Goal: Task Accomplishment & Management: Manage account settings

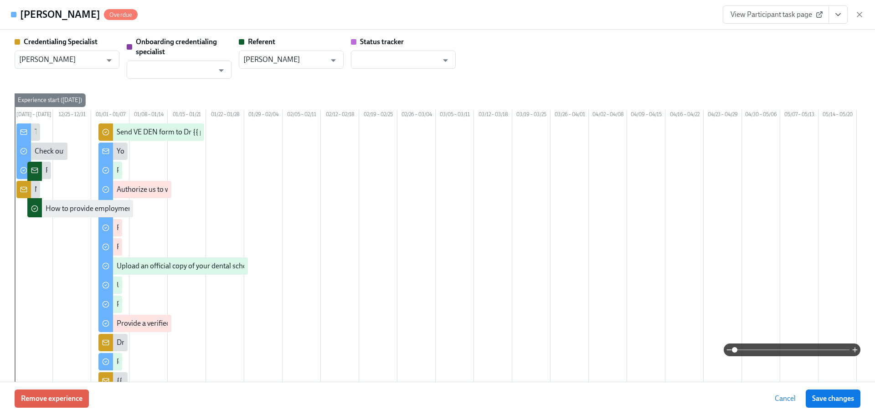
scroll to position [0, 182]
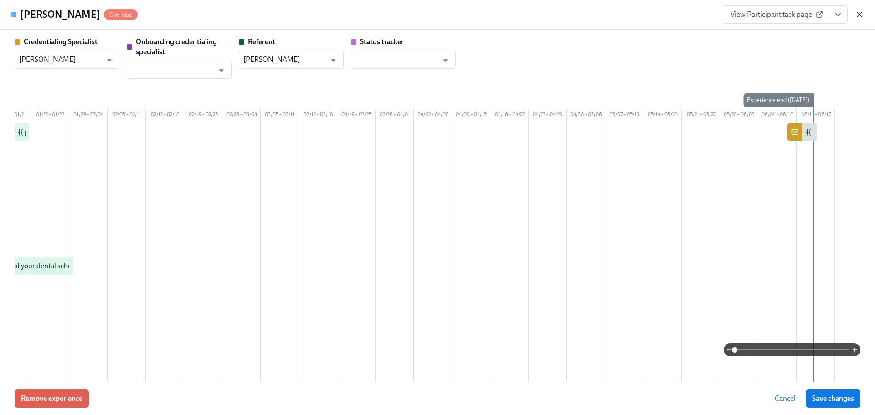
click at [855, 14] on icon "button" at bounding box center [859, 14] width 9 height 9
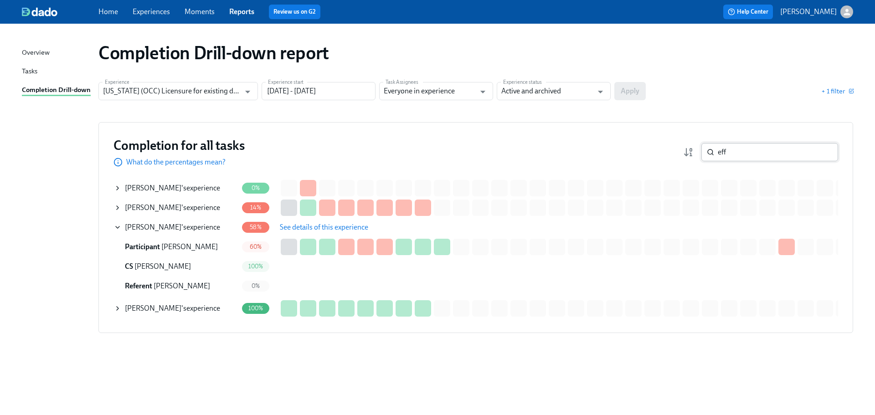
click at [748, 155] on input "eff" at bounding box center [778, 152] width 120 height 18
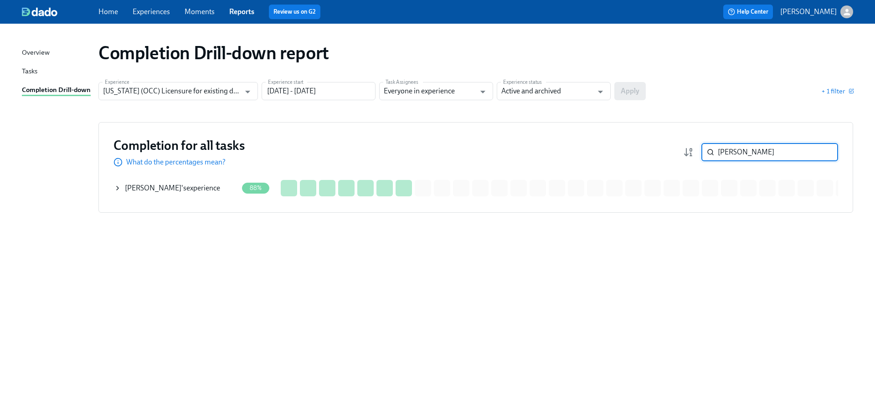
click at [176, 187] on div "Katherine Lopez 's experience" at bounding box center [172, 188] width 95 height 10
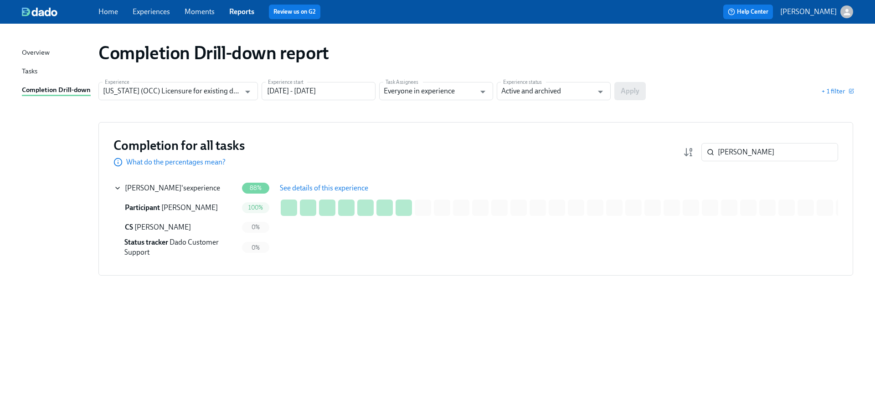
click at [342, 187] on span "See details of this experience" at bounding box center [324, 188] width 88 height 9
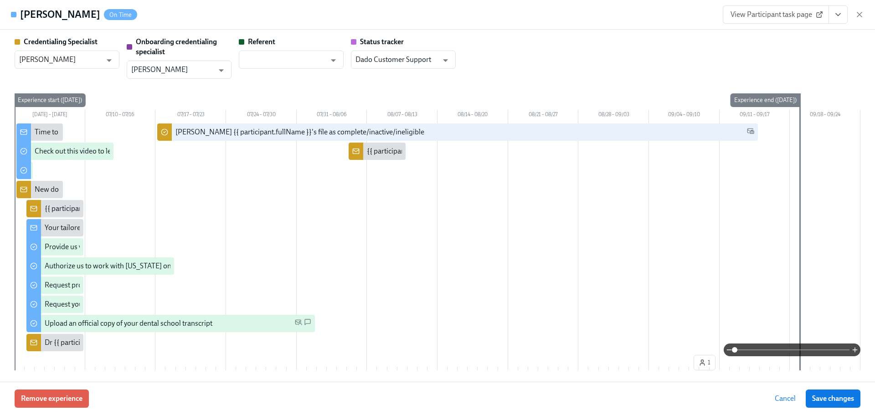
click at [836, 15] on icon "View task page" at bounding box center [838, 14] width 9 height 9
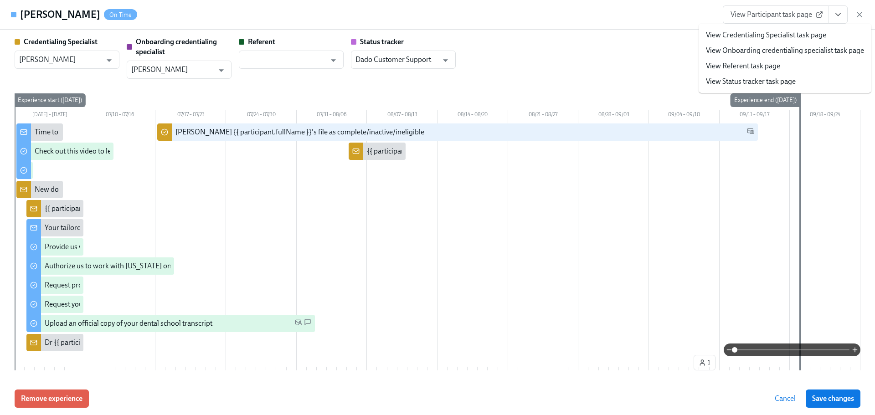
click at [814, 34] on link "View Credentialing Specialist task page" at bounding box center [766, 35] width 120 height 10
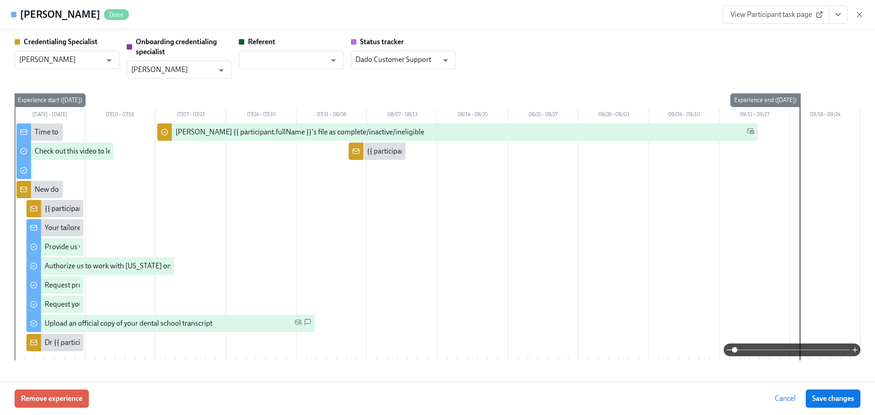
click at [865, 15] on div "Katherine Lopez Done View Participant task page" at bounding box center [437, 15] width 875 height 30
click at [862, 15] on icon "button" at bounding box center [859, 14] width 9 height 9
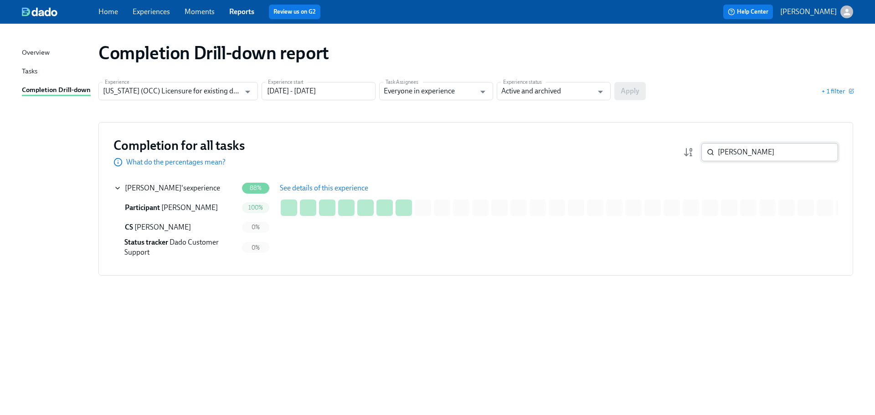
click at [759, 152] on input "lopez" at bounding box center [778, 152] width 120 height 18
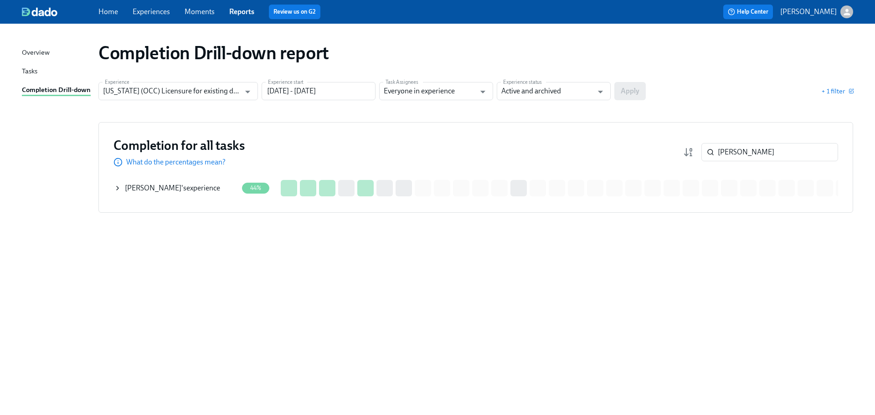
click at [174, 185] on div "Carey Nease 's experience" at bounding box center [172, 188] width 95 height 10
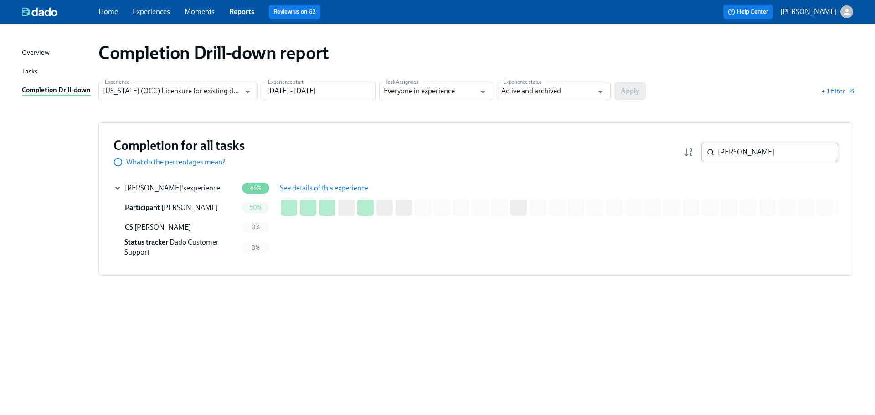
click at [740, 152] on input "nease" at bounding box center [778, 152] width 120 height 18
click at [740, 151] on input "nease" at bounding box center [778, 152] width 120 height 18
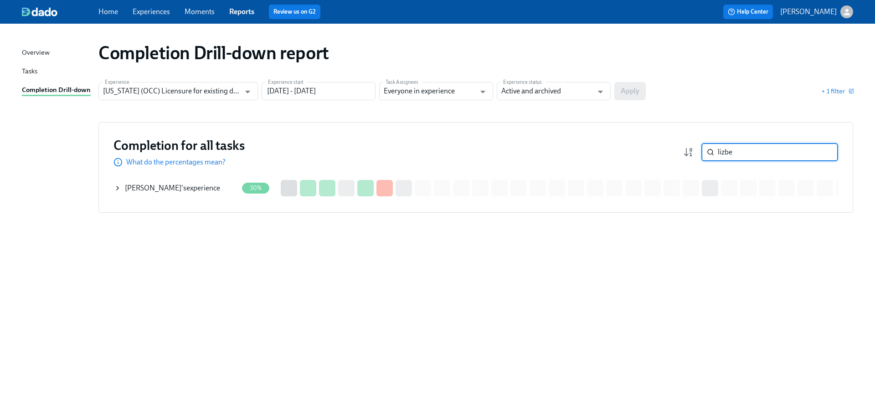
click at [738, 157] on input "lizbe" at bounding box center [778, 152] width 120 height 18
type input "elnag"
click at [154, 184] on span "Moustafa Elnaggar" at bounding box center [153, 188] width 57 height 9
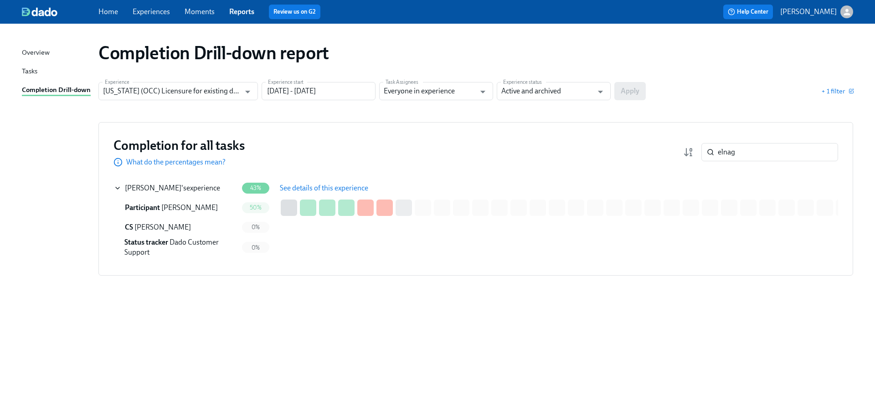
click at [324, 185] on span "See details of this experience" at bounding box center [324, 188] width 88 height 9
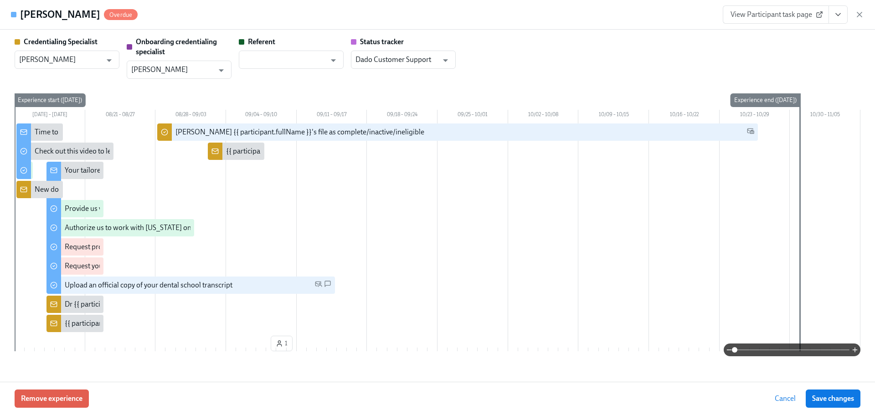
click at [824, 21] on link "View Participant task page" at bounding box center [776, 14] width 106 height 18
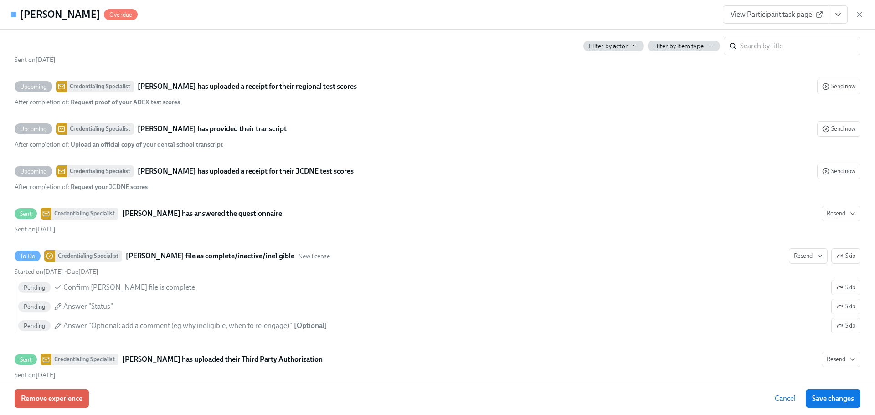
scroll to position [1661, 0]
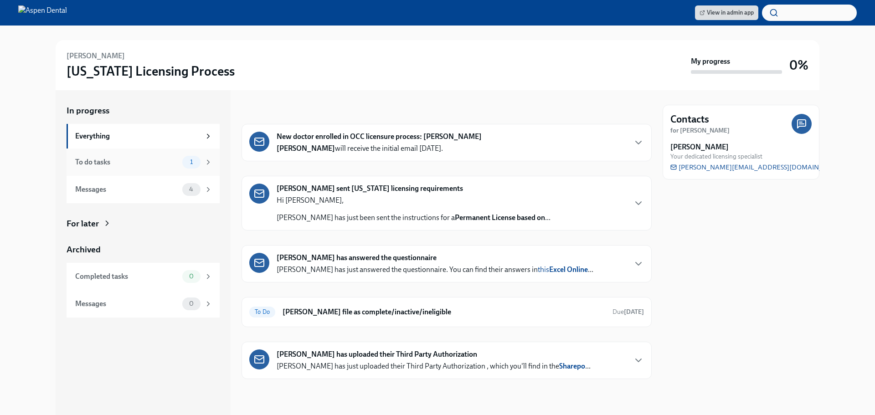
click at [135, 163] on div "To do tasks" at bounding box center [126, 162] width 103 height 10
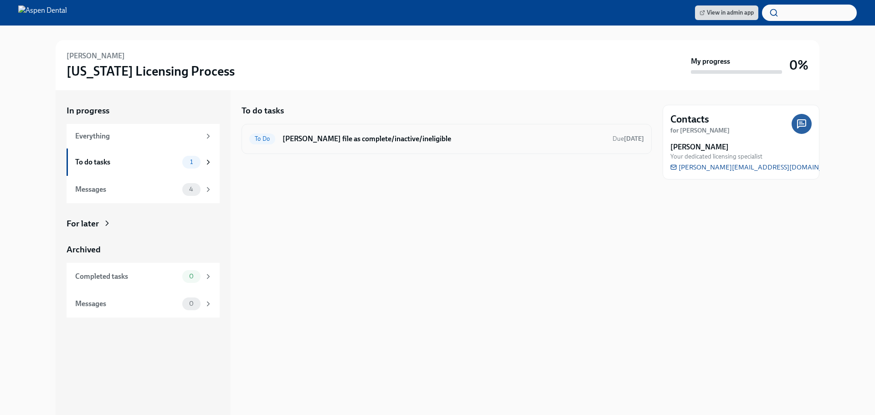
click at [469, 136] on h6 "[PERSON_NAME] file as complete/inactive/ineligible" at bounding box center [444, 139] width 323 height 10
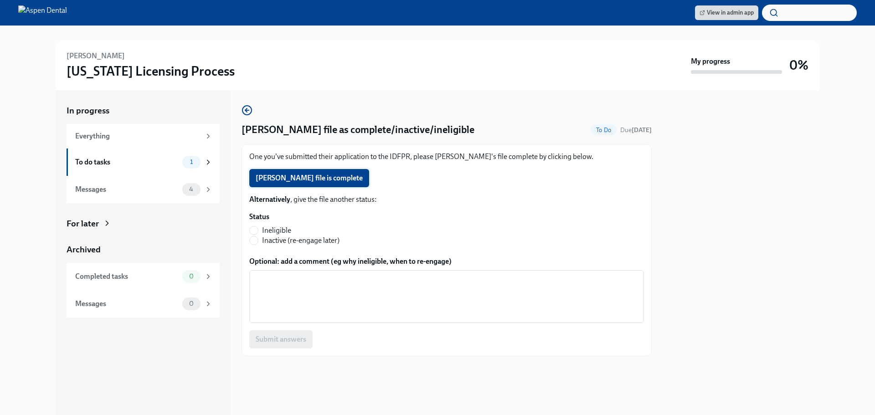
click at [295, 180] on span "Katherine Lopez's file is complete" at bounding box center [309, 178] width 107 height 9
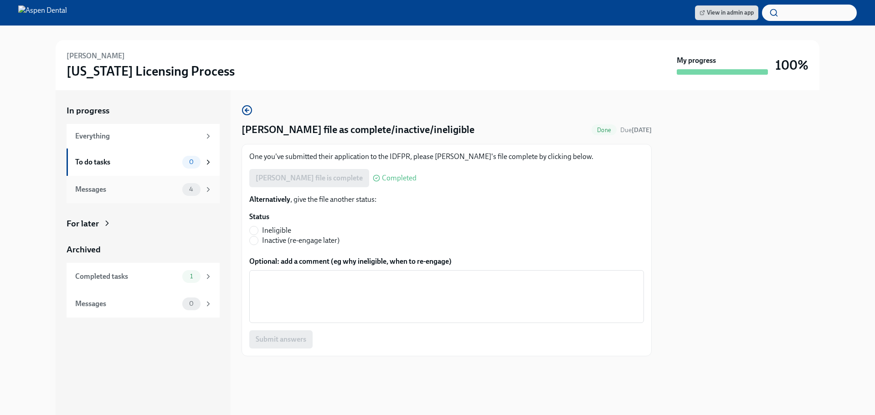
click at [152, 195] on div "Messages 4" at bounding box center [143, 189] width 137 height 13
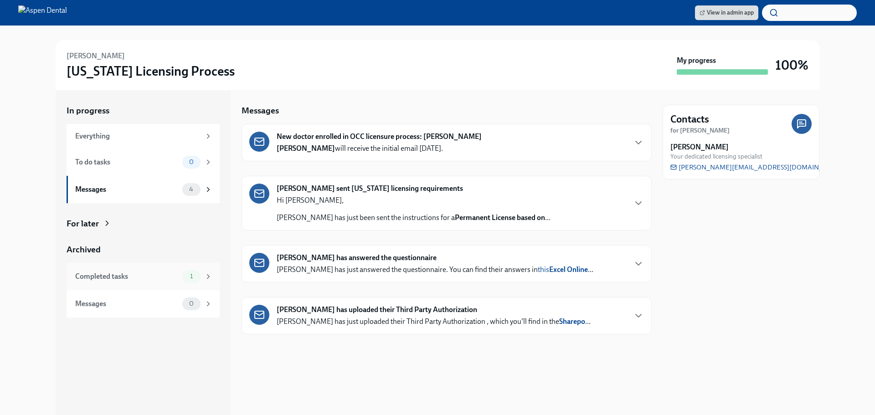
click at [170, 270] on div "Completed tasks 1" at bounding box center [143, 276] width 137 height 13
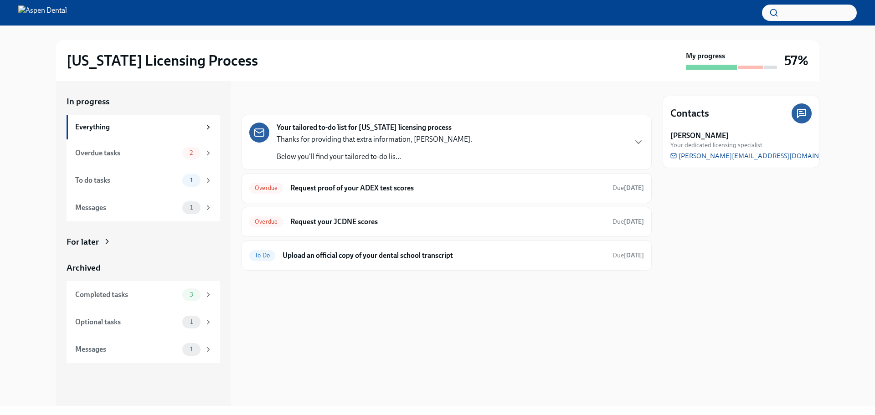
click at [336, 157] on p "Below you'll find your tailored to-do lis..." at bounding box center [375, 157] width 196 height 10
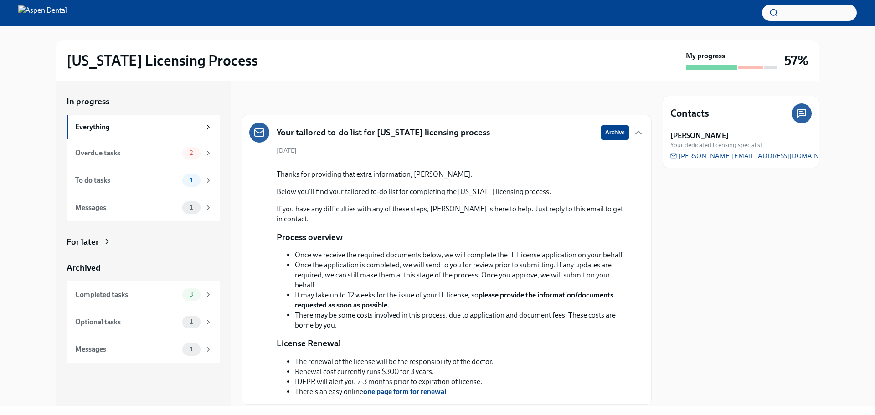
scroll to position [233, 0]
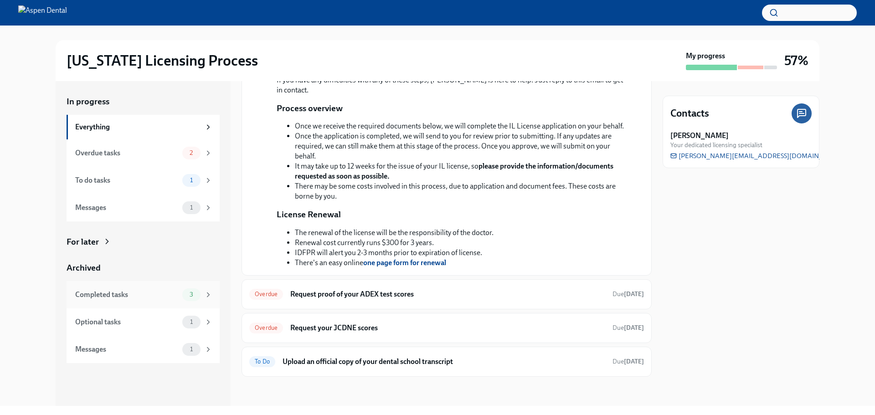
click at [135, 297] on div "Completed tasks" at bounding box center [126, 295] width 103 height 10
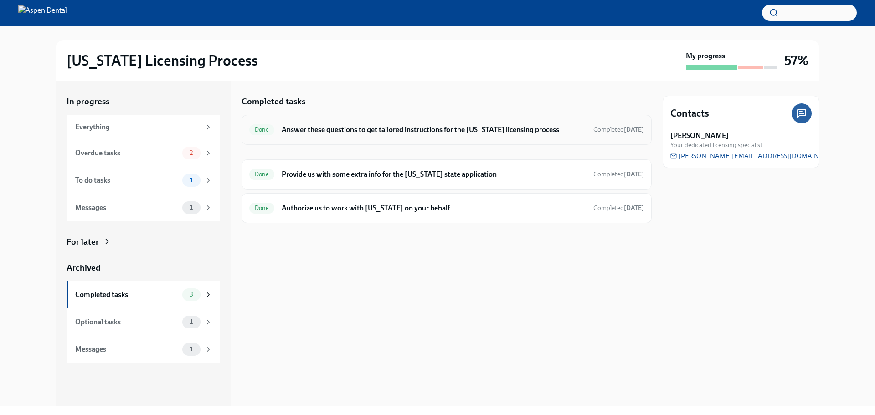
click at [293, 133] on h6 "Answer these questions to get tailored instructions for the [US_STATE] licensin…" at bounding box center [434, 130] width 304 height 10
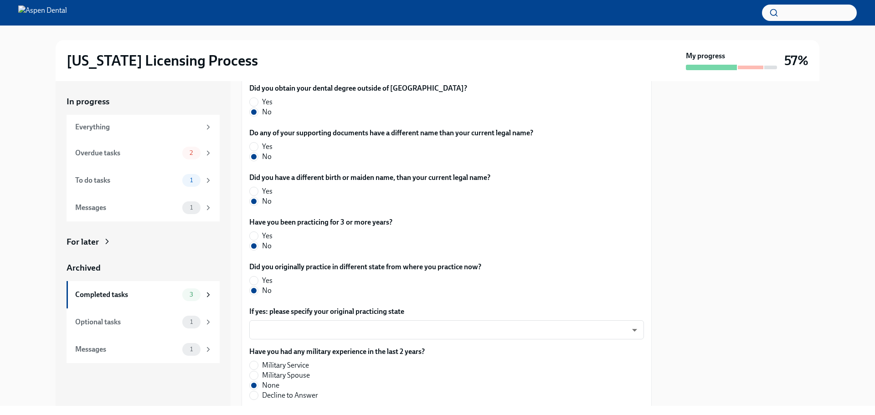
scroll to position [450, 0]
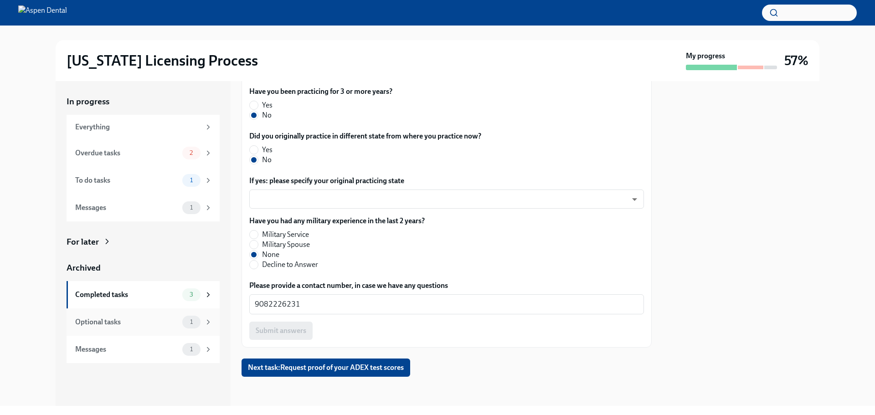
click at [132, 324] on div "Optional tasks" at bounding box center [126, 322] width 103 height 10
